Goal: Use online tool/utility: Utilize a website feature to perform a specific function

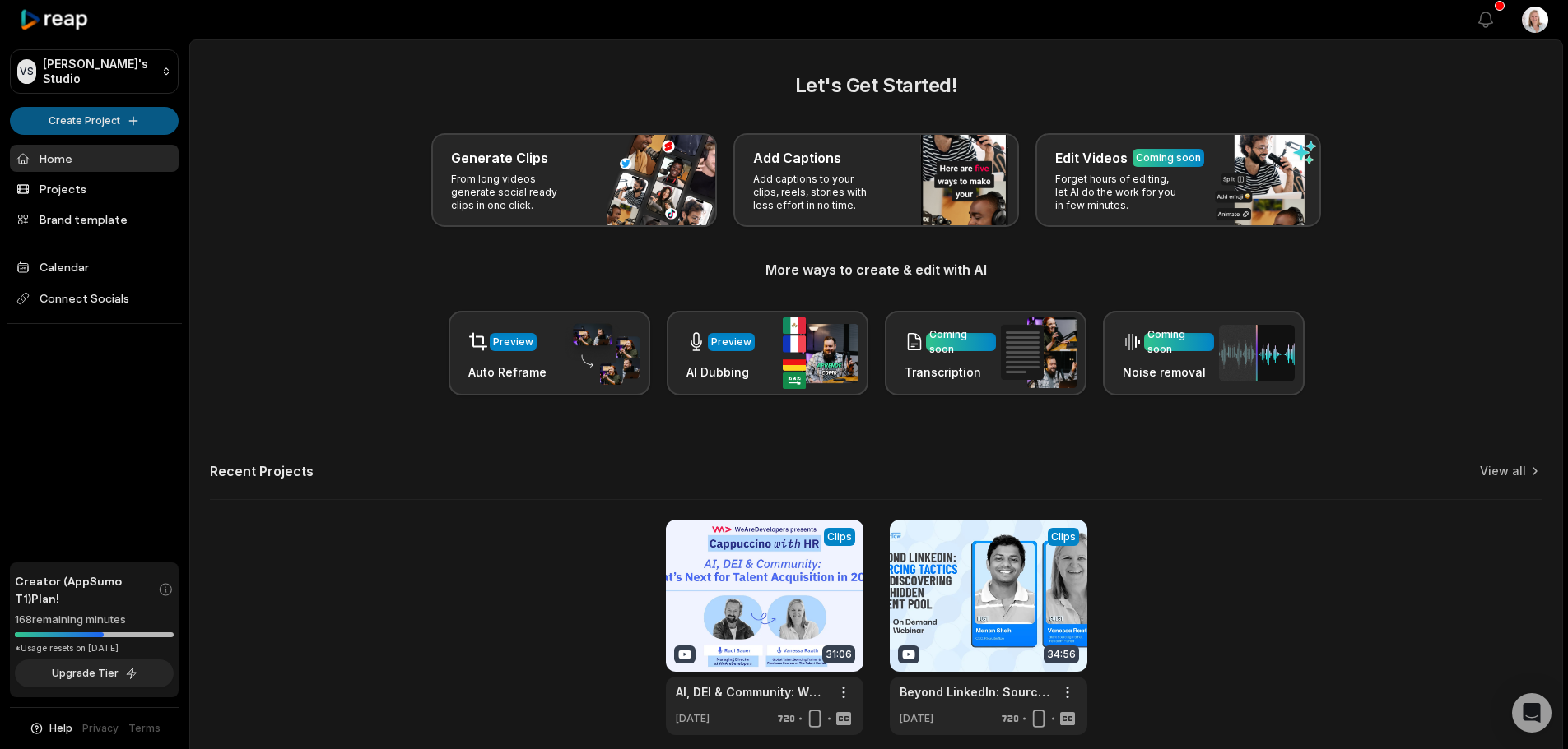
click at [97, 121] on html "VS Vanessa's Studio Create Project Home Projects Brand template Calendar Connec…" at bounding box center [784, 374] width 1568 height 749
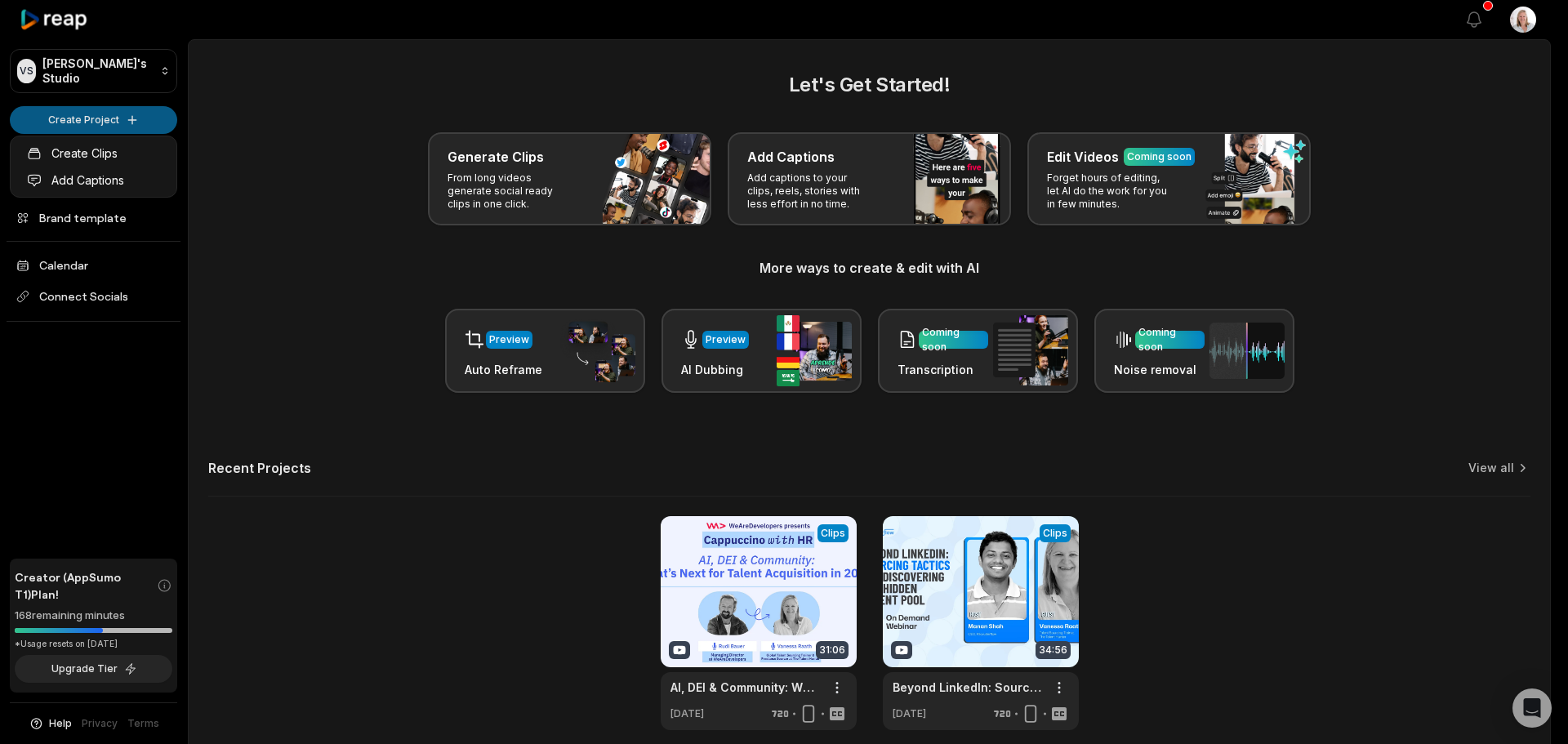
click at [105, 116] on html "VS Vanessa's Studio Create Project Home Projects Brand template Calendar Connec…" at bounding box center [784, 372] width 1568 height 744
click at [116, 118] on html "VS Vanessa's Studio Create Project Home Projects Brand template Calendar Connec…" at bounding box center [784, 372] width 1568 height 744
click at [103, 153] on link "Create Clips" at bounding box center [94, 153] width 160 height 27
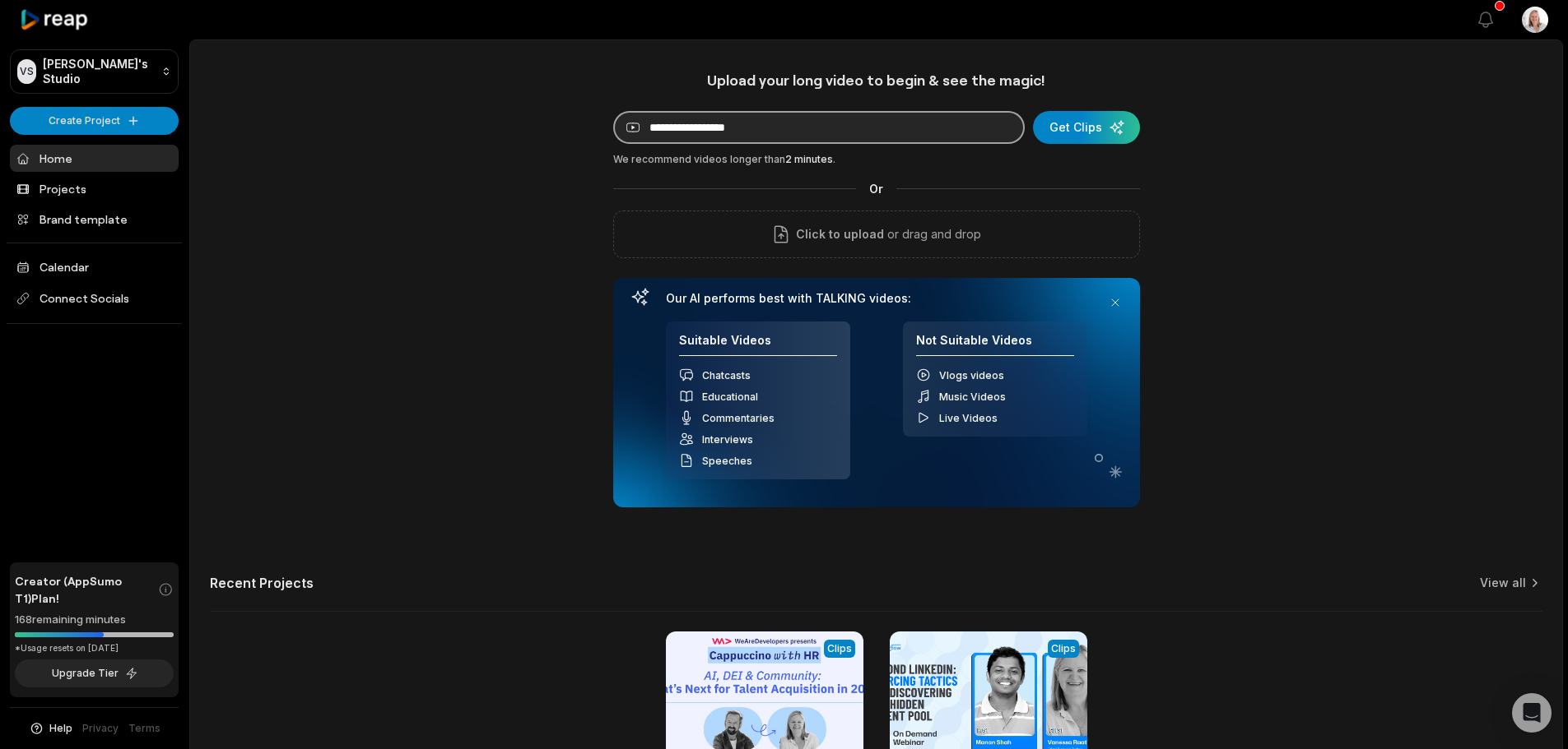
paste input "**********"
type input "**********"
click at [1091, 126] on div "submit" at bounding box center [1086, 127] width 107 height 33
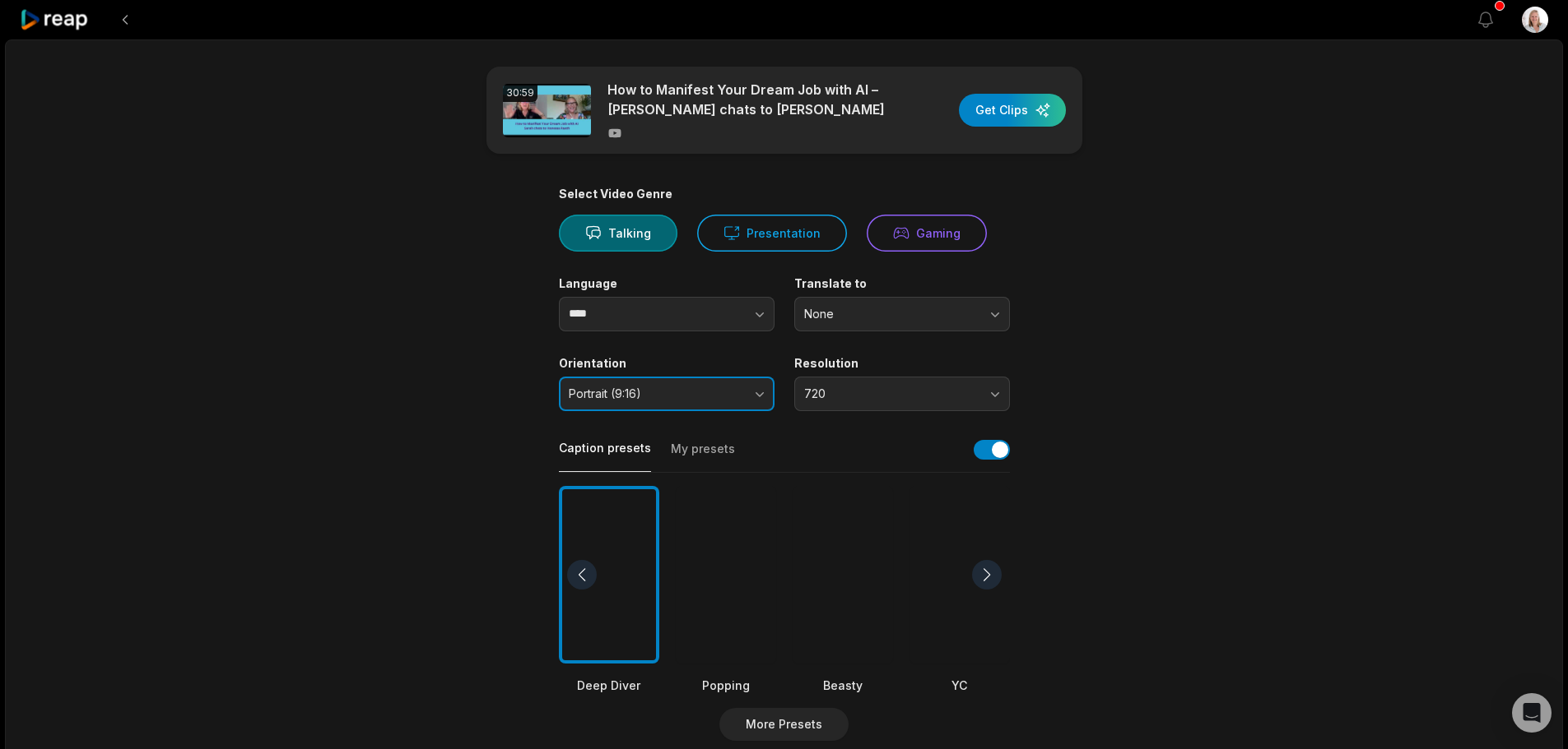
click at [730, 400] on span "Portrait (9:16)" at bounding box center [655, 394] width 173 height 15
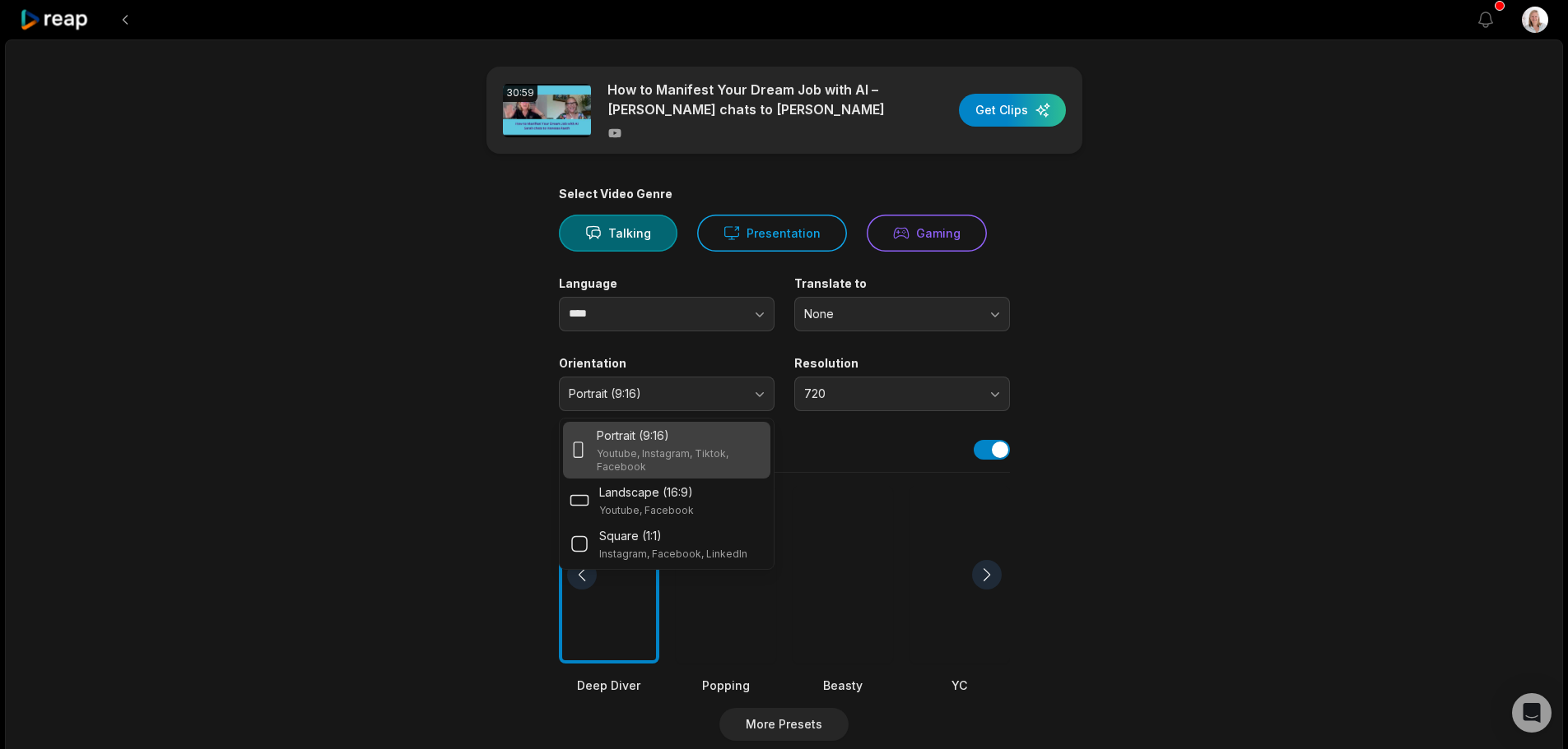
click at [702, 448] on p "Youtube, Instagram, Tiktok, Facebook" at bounding box center [680, 461] width 167 height 26
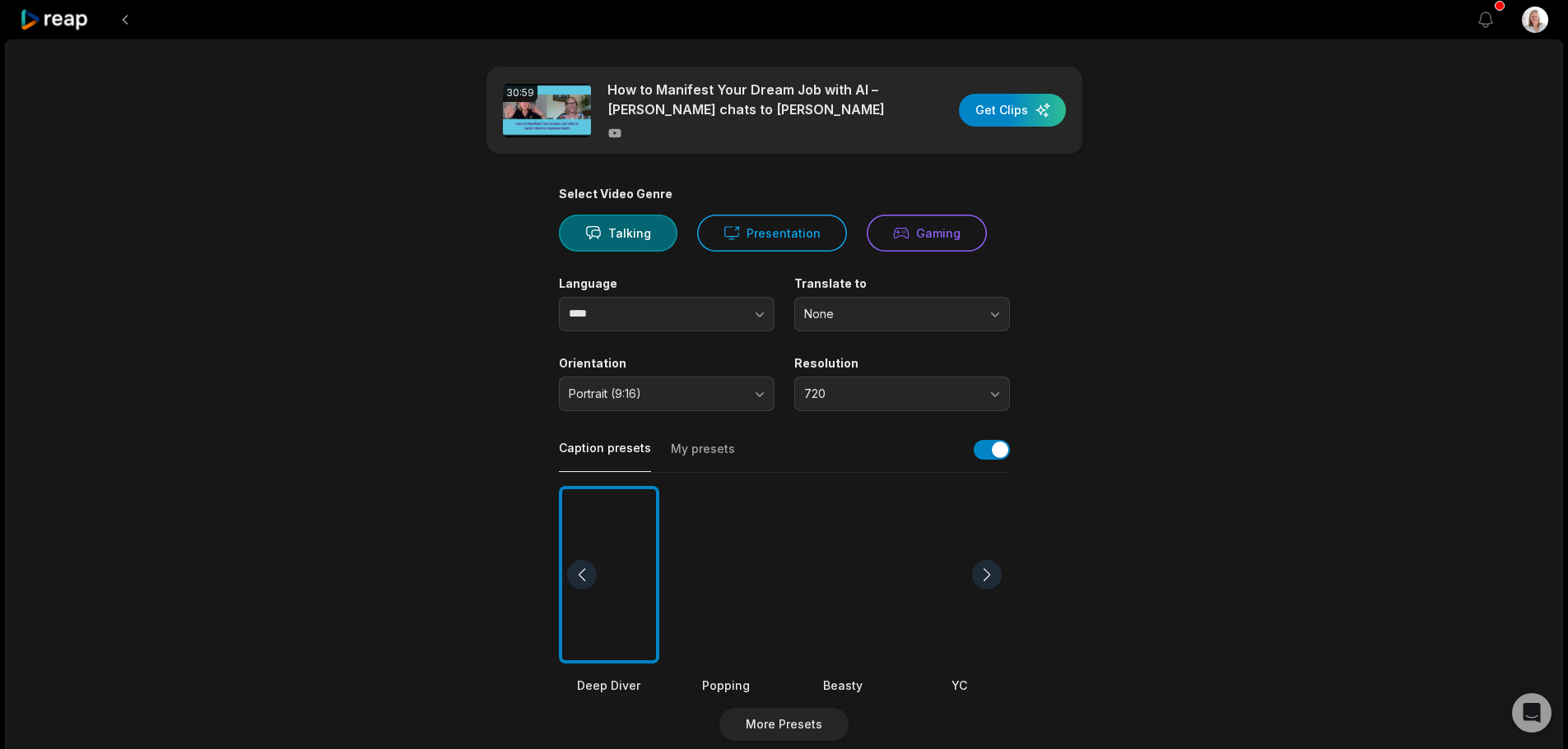
click at [715, 451] on button "My presets" at bounding box center [703, 456] width 64 height 31
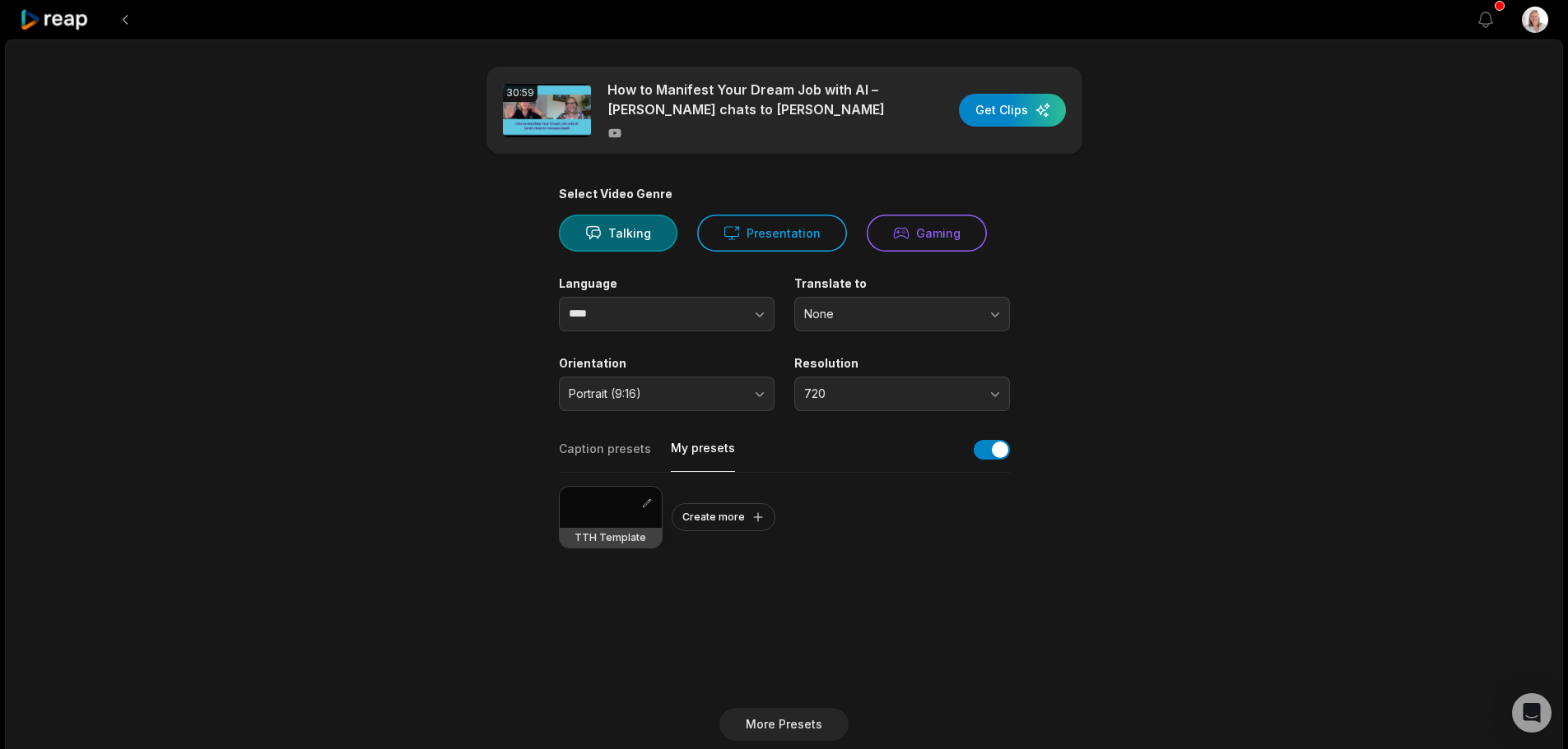
click at [623, 506] on div at bounding box center [610, 507] width 102 height 41
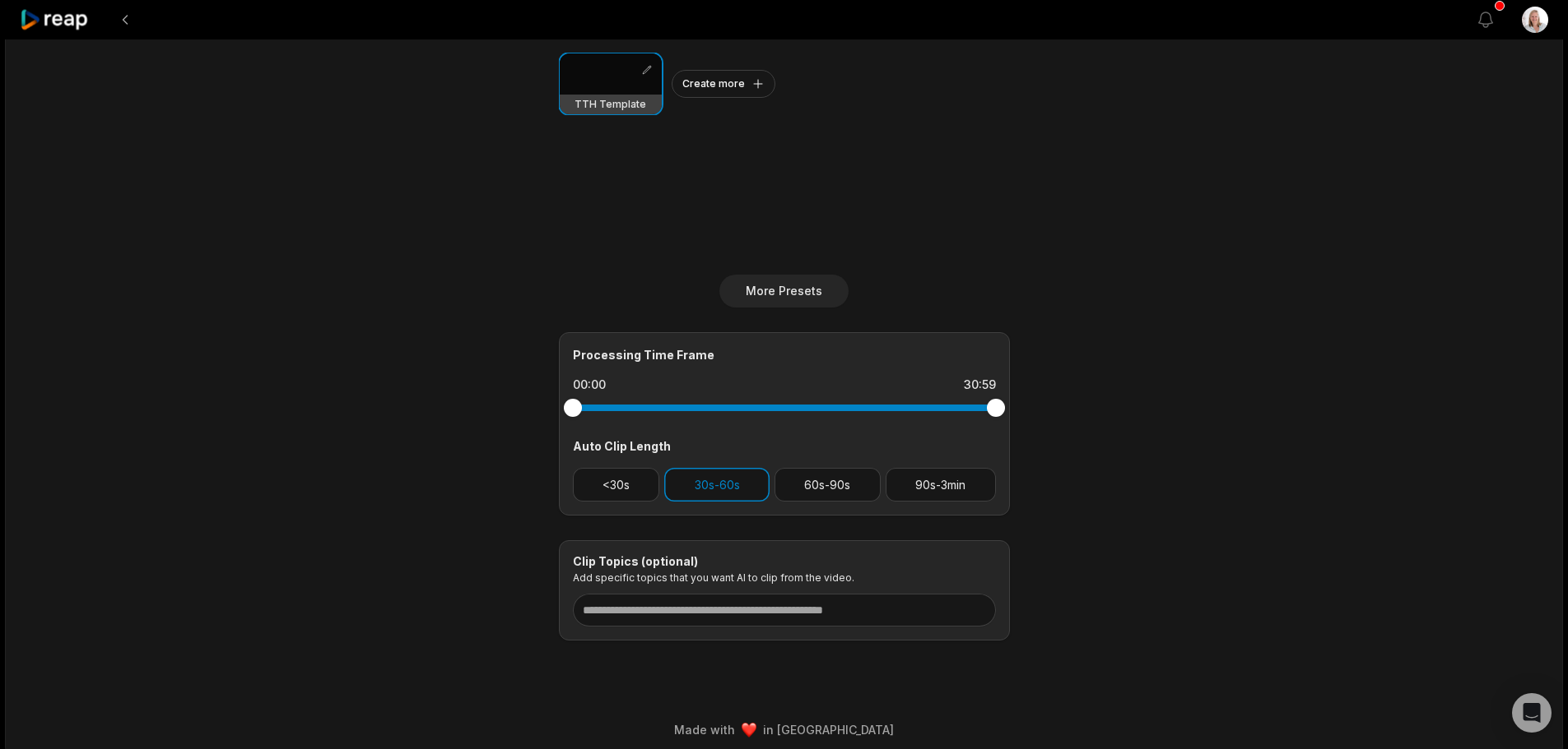
scroll to position [444, 0]
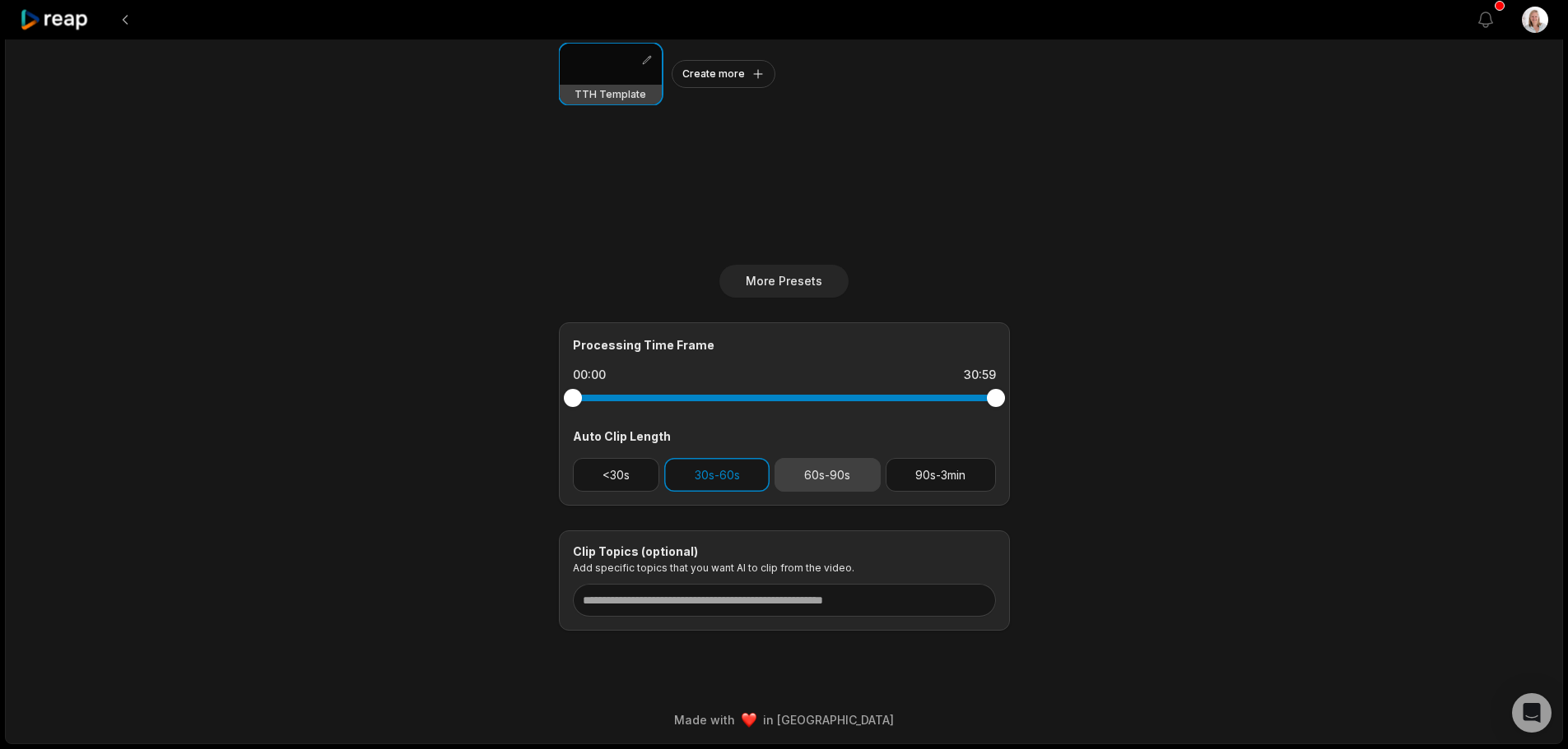
click at [819, 476] on button "60s-90s" at bounding box center [827, 475] width 106 height 34
click at [678, 601] on input at bounding box center [784, 601] width 423 height 33
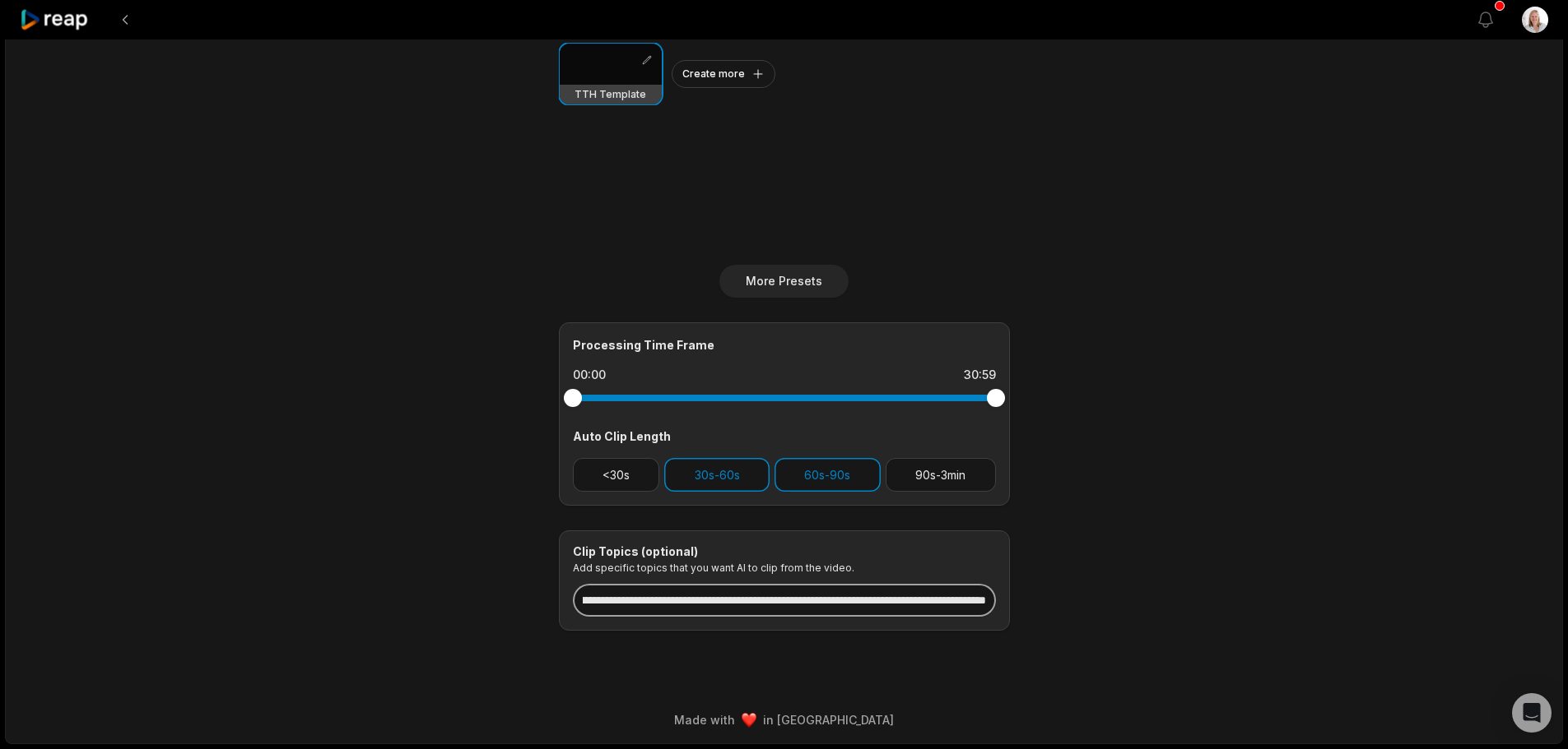
scroll to position [0, 390]
type input "**********"
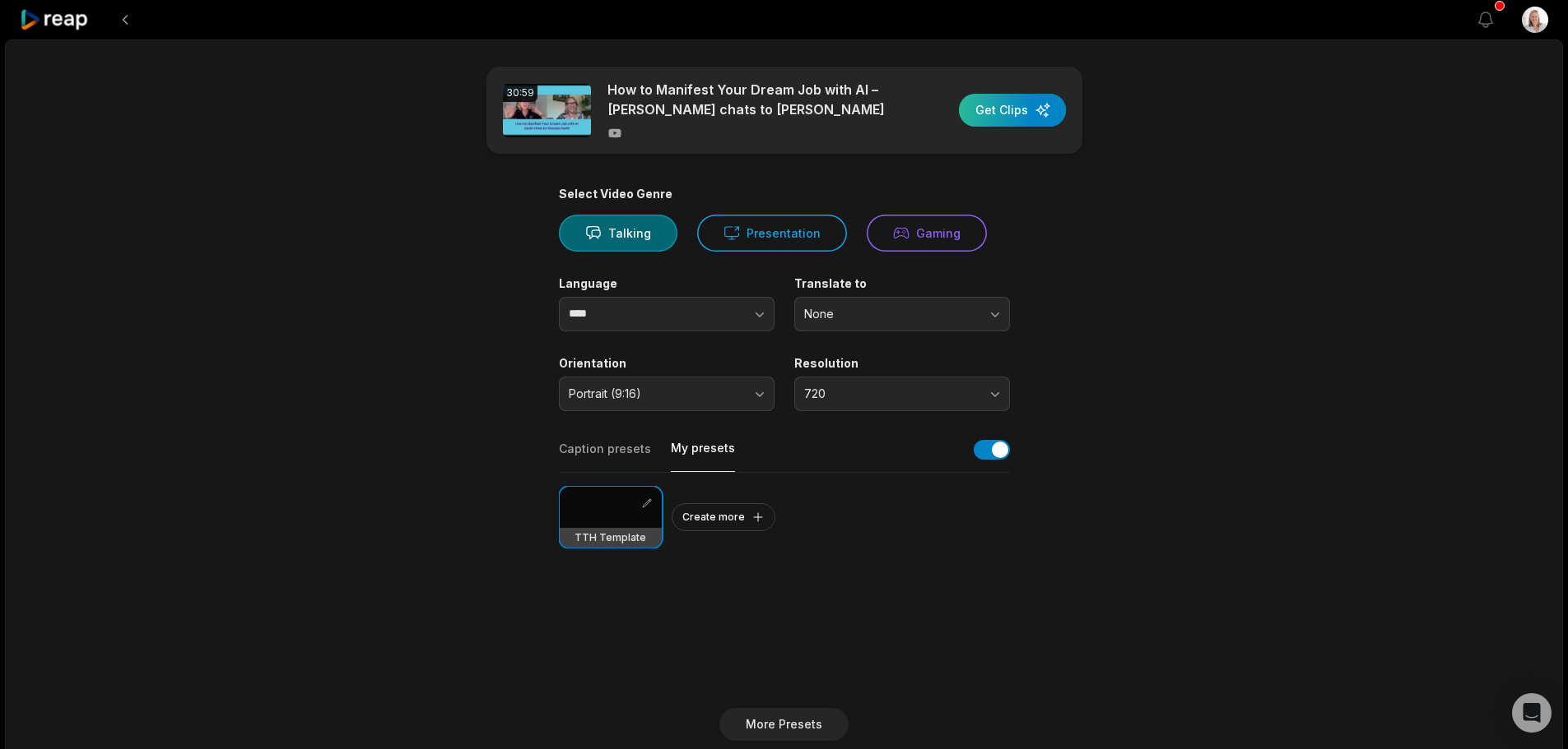
scroll to position [0, 0]
click at [995, 113] on div "button" at bounding box center [1012, 110] width 107 height 33
